Goal: Task Accomplishment & Management: Use online tool/utility

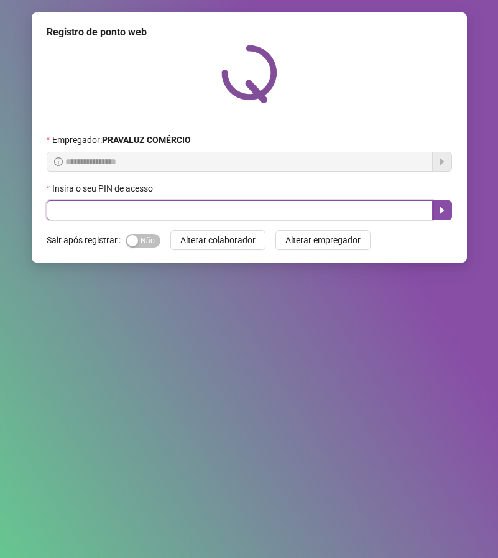
click at [131, 210] on input "text" at bounding box center [240, 210] width 386 height 20
type input "*****"
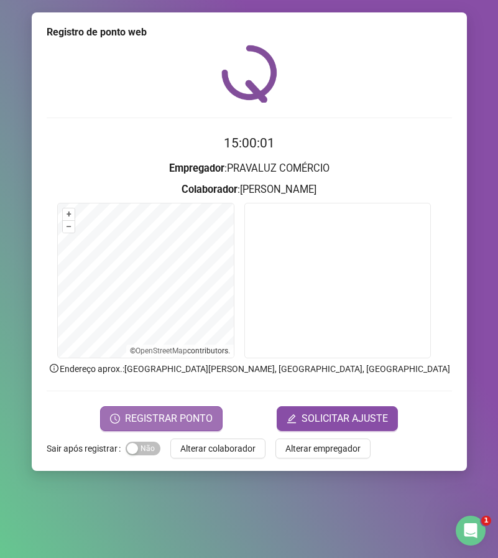
click at [166, 411] on span "REGISTRAR PONTO" at bounding box center [169, 418] width 88 height 15
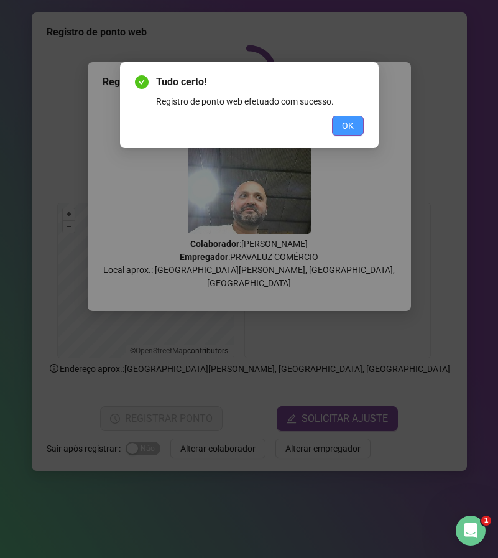
click at [350, 124] on span "OK" at bounding box center [348, 126] width 12 height 14
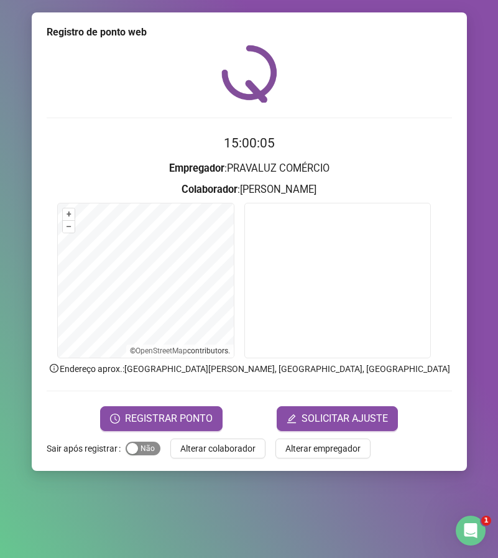
click at [144, 449] on span "Sim Não" at bounding box center [143, 449] width 35 height 14
click at [193, 445] on span "Alterar colaborador" at bounding box center [217, 449] width 75 height 14
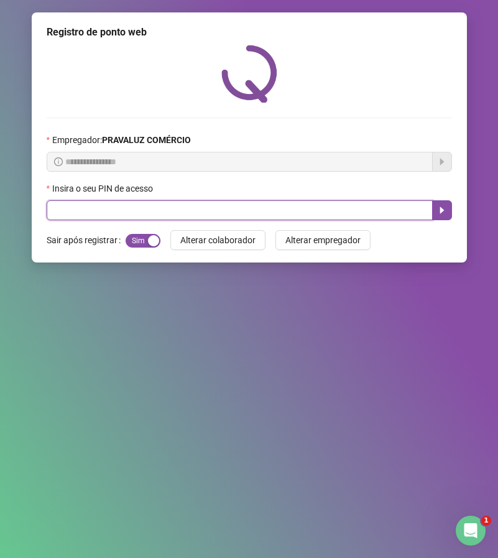
click at [118, 211] on input "text" at bounding box center [240, 210] width 386 height 20
type input "*****"
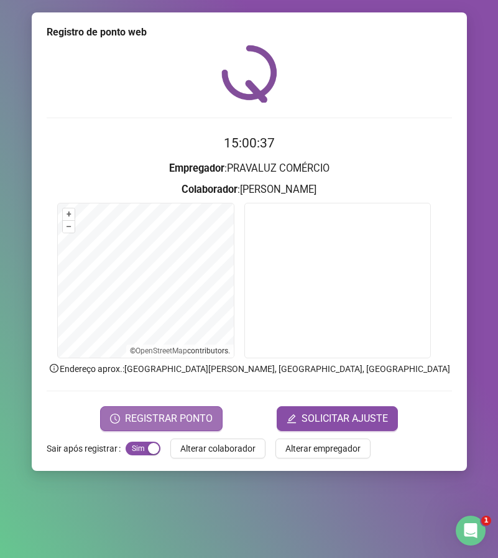
click at [187, 415] on span "REGISTRAR PONTO" at bounding box center [169, 418] width 88 height 15
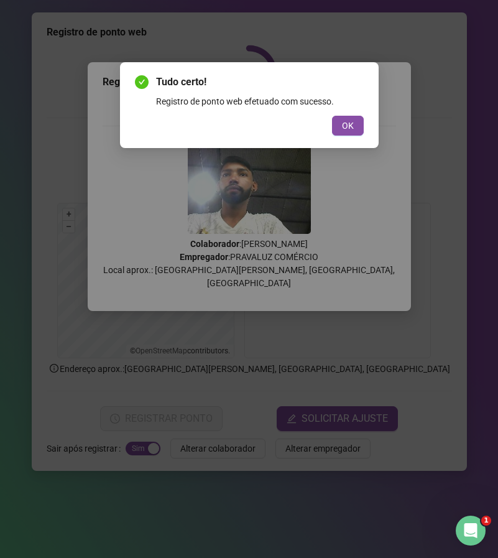
drag, startPoint x: 345, startPoint y: 121, endPoint x: 348, endPoint y: 113, distance: 9.1
click at [346, 118] on button "OK" at bounding box center [348, 126] width 32 height 20
